Goal: Transaction & Acquisition: Purchase product/service

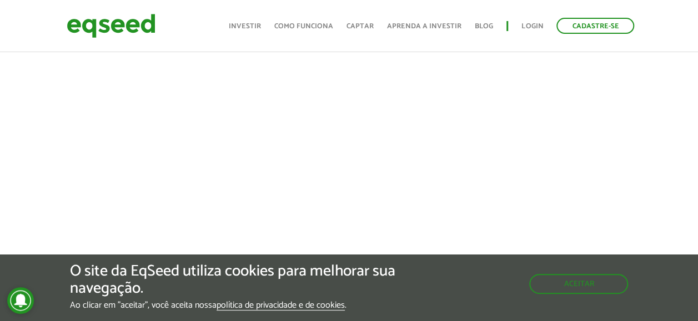
scroll to position [666, 0]
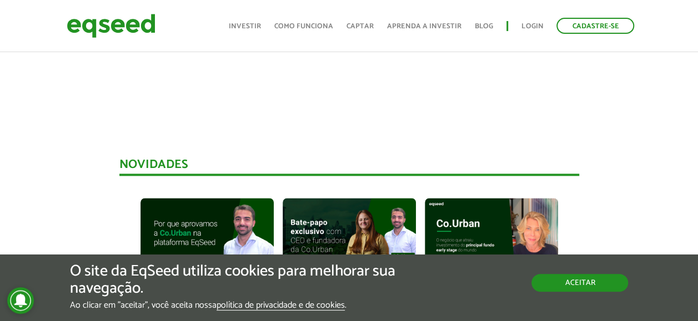
click at [571, 285] on button "Aceitar" at bounding box center [579, 283] width 97 height 18
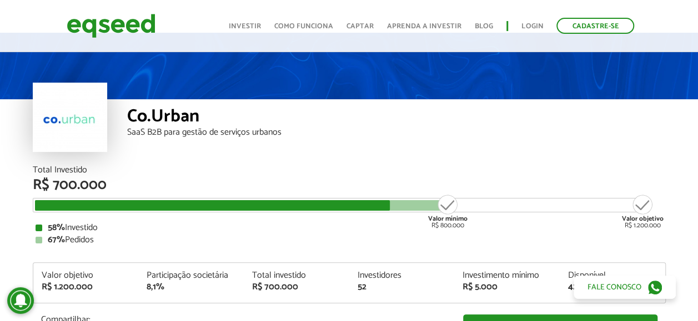
scroll to position [0, 0]
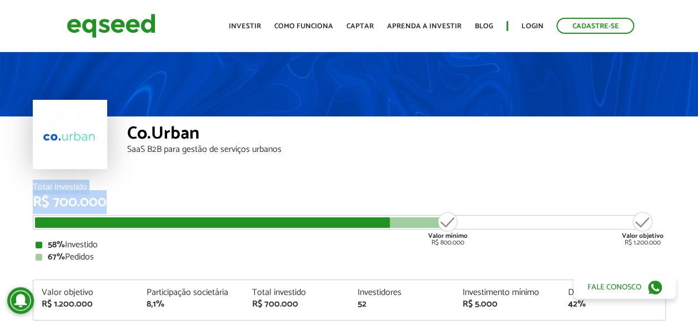
drag, startPoint x: 110, startPoint y: 207, endPoint x: 26, endPoint y: 190, distance: 85.5
click at [26, 190] on div "Total Investido R$ 700.000 Valor mínimo R$ 800.000 Valor objetivo R$ 1.200.000 …" at bounding box center [349, 292] width 650 height 219
drag, startPoint x: 26, startPoint y: 190, endPoint x: 285, endPoint y: 157, distance: 260.8
click at [285, 157] on div "Co.Urban SaaS B2B para gestão de serviços urbanos" at bounding box center [396, 150] width 539 height 67
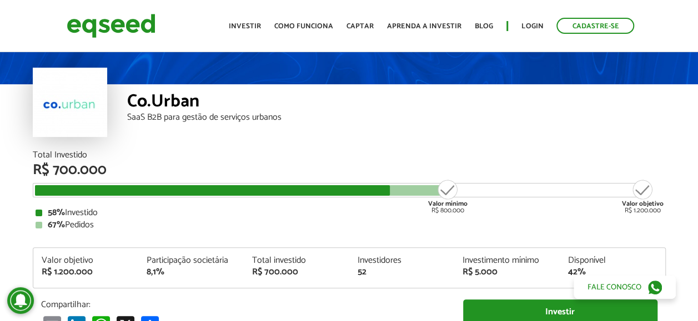
scroll to position [56, 0]
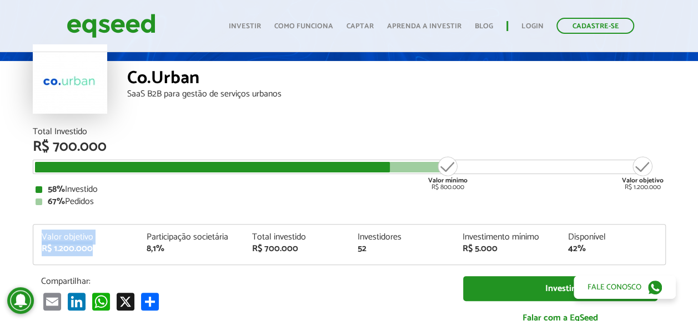
drag, startPoint x: 95, startPoint y: 249, endPoint x: 36, endPoint y: 235, distance: 61.0
click at [36, 235] on div "Valor objetivo R$ 1.200.000" at bounding box center [85, 243] width 105 height 21
click at [338, 179] on div "Total Investido R$ 700.000 Valor mínimo R$ 800.000 Valor objetivo R$ 1.200.000 …" at bounding box center [349, 167] width 633 height 79
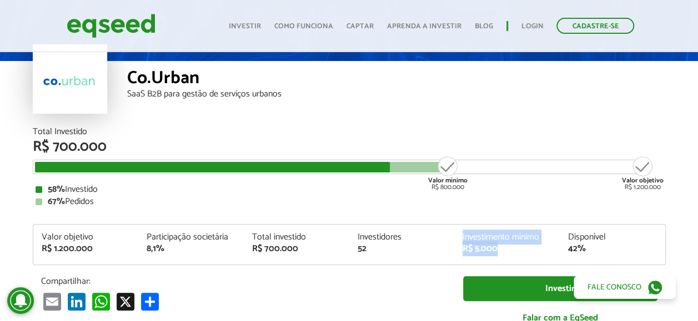
drag, startPoint x: 507, startPoint y: 252, endPoint x: 457, endPoint y: 239, distance: 51.7
click at [457, 239] on div "Investimento mínimo R$ 5.000" at bounding box center [506, 243] width 105 height 21
drag, startPoint x: 457, startPoint y: 239, endPoint x: 402, endPoint y: 180, distance: 80.5
click at [402, 180] on div "Total Investido R$ 700.000 Valor mínimo R$ 800.000 Valor objetivo R$ 1.200.000 …" at bounding box center [349, 167] width 633 height 79
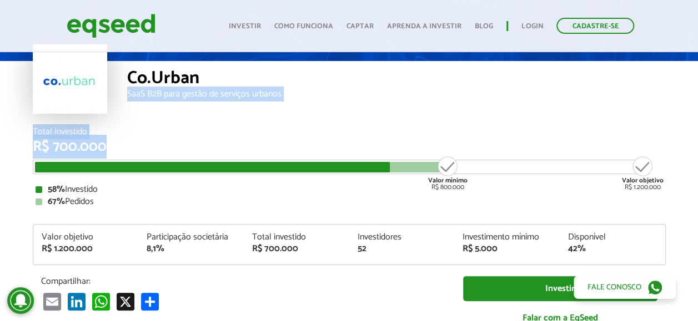
drag, startPoint x: 134, startPoint y: 141, endPoint x: 6, endPoint y: 114, distance: 130.4
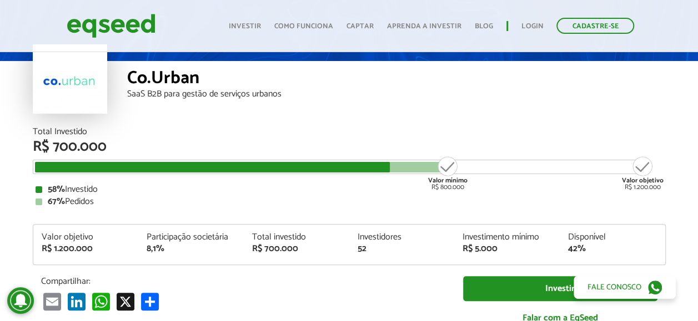
drag, startPoint x: 6, startPoint y: 114, endPoint x: 345, endPoint y: 163, distance: 342.2
click at [345, 163] on div at bounding box center [212, 167] width 355 height 11
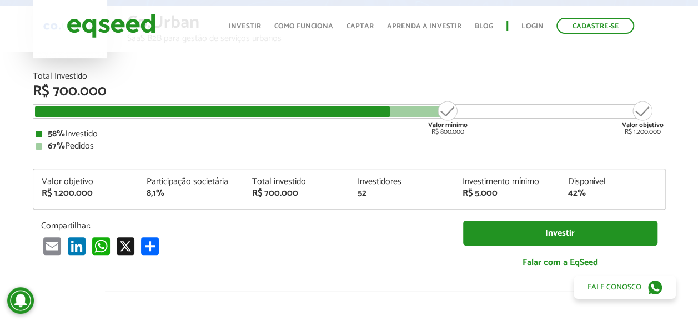
scroll to position [0, 0]
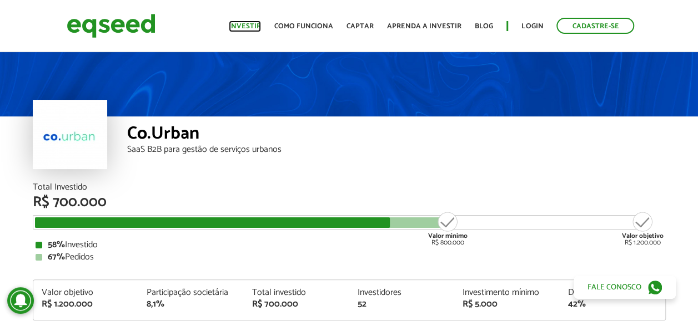
click at [242, 26] on link "Investir" at bounding box center [245, 26] width 32 height 7
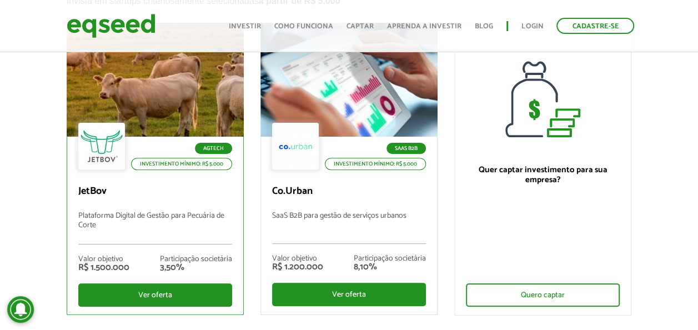
scroll to position [56, 0]
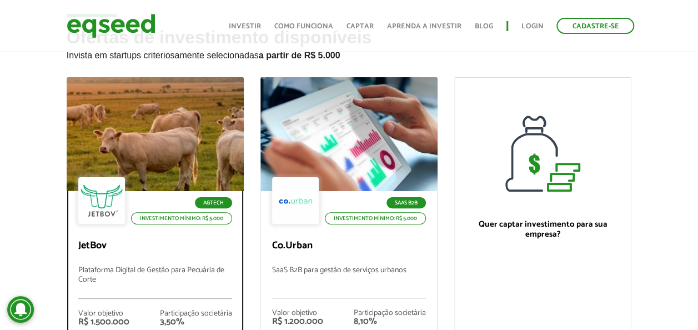
click at [108, 185] on div at bounding box center [101, 200] width 47 height 47
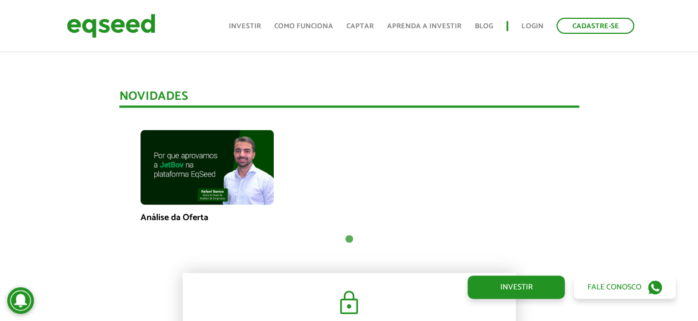
scroll to position [734, 0]
